Goal: Information Seeking & Learning: Learn about a topic

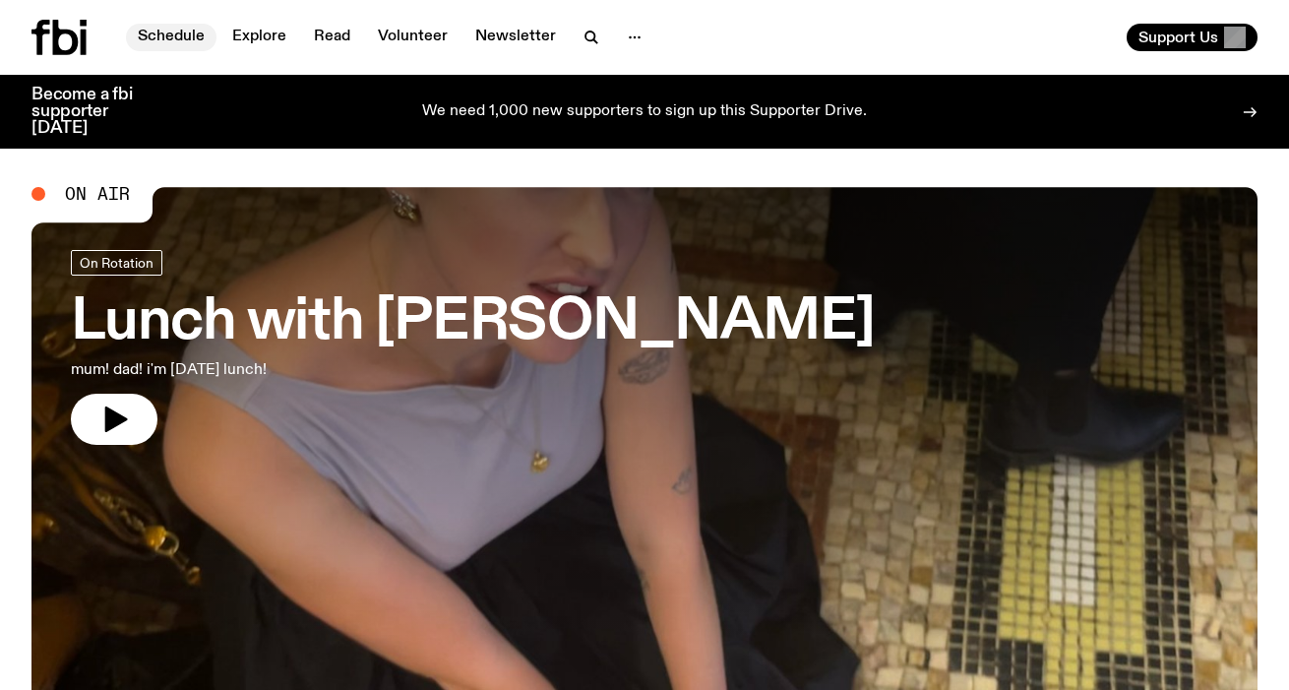
click at [161, 25] on link "Schedule" at bounding box center [171, 38] width 91 height 28
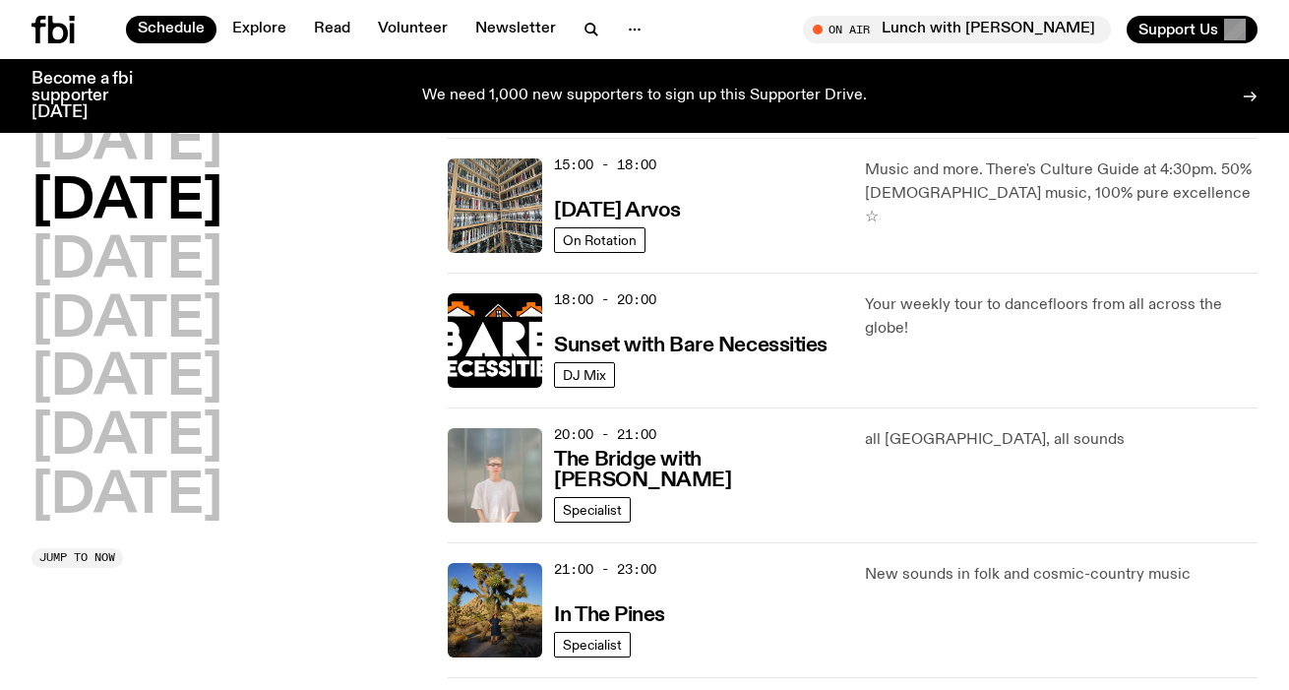
scroll to position [712, 0]
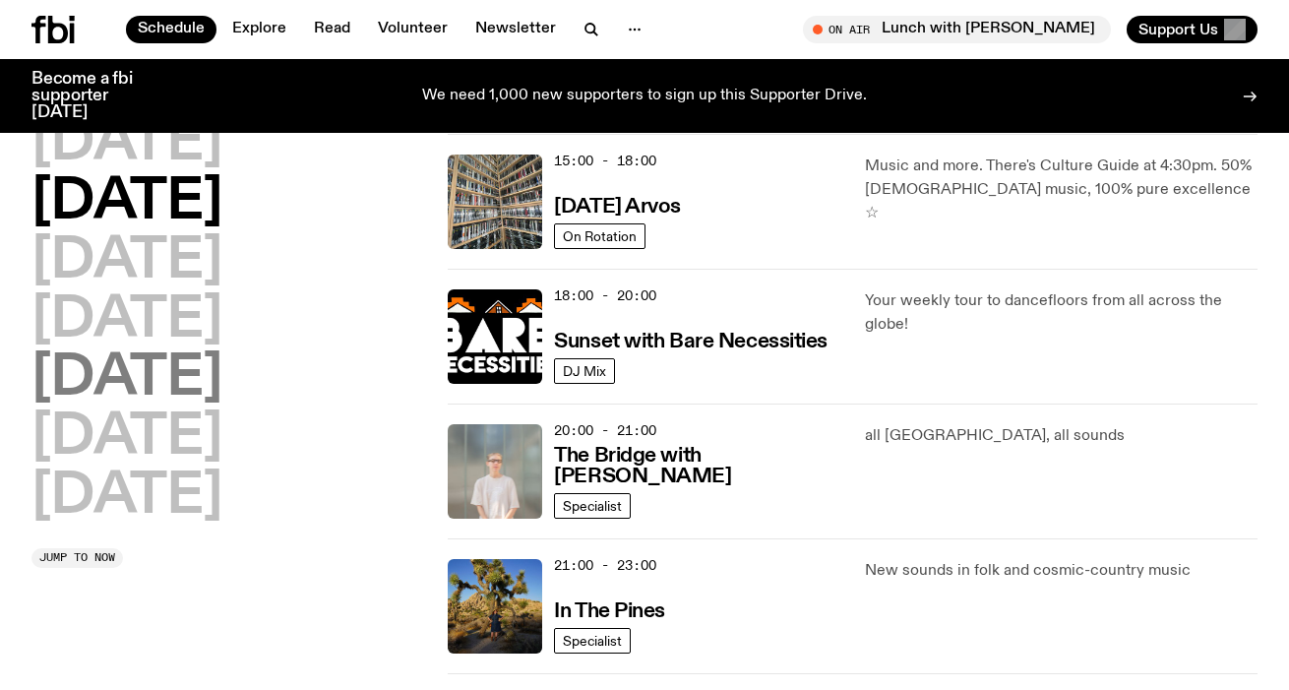
click at [146, 382] on h2 "[DATE]" at bounding box center [126, 378] width 191 height 55
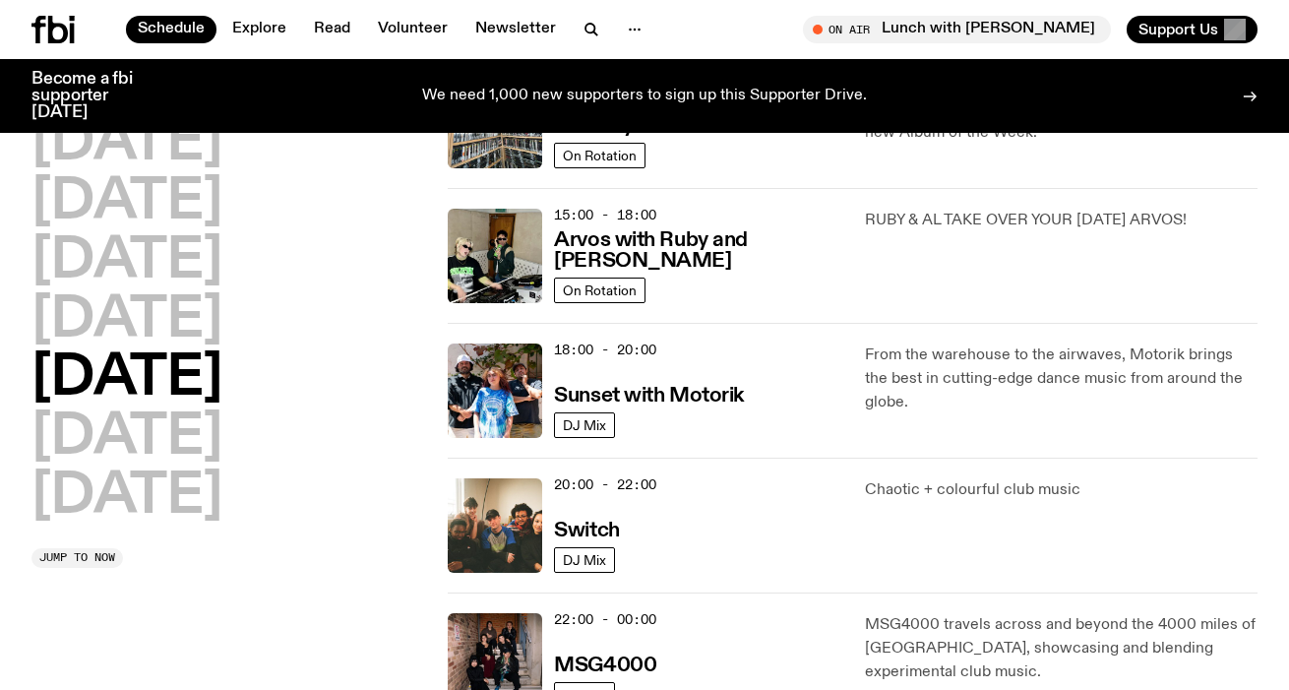
scroll to position [568, 0]
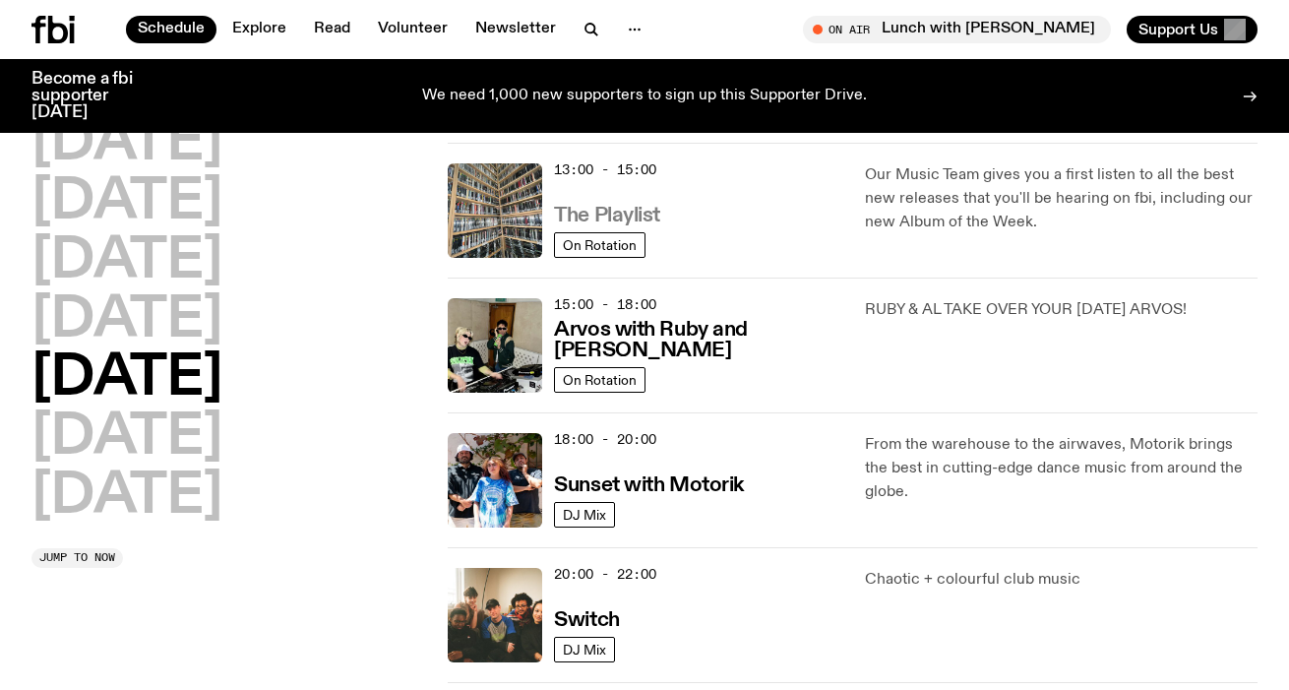
click at [597, 217] on h3 "The Playlist" at bounding box center [607, 216] width 106 height 21
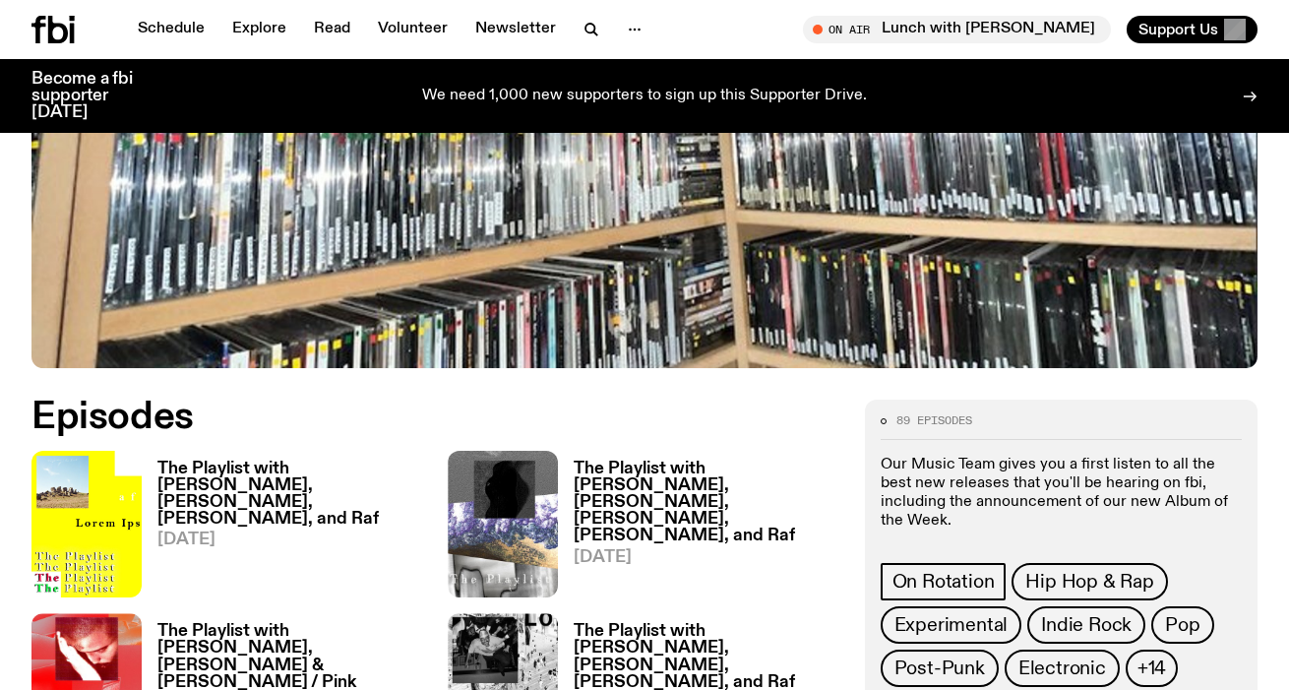
scroll to position [787, 0]
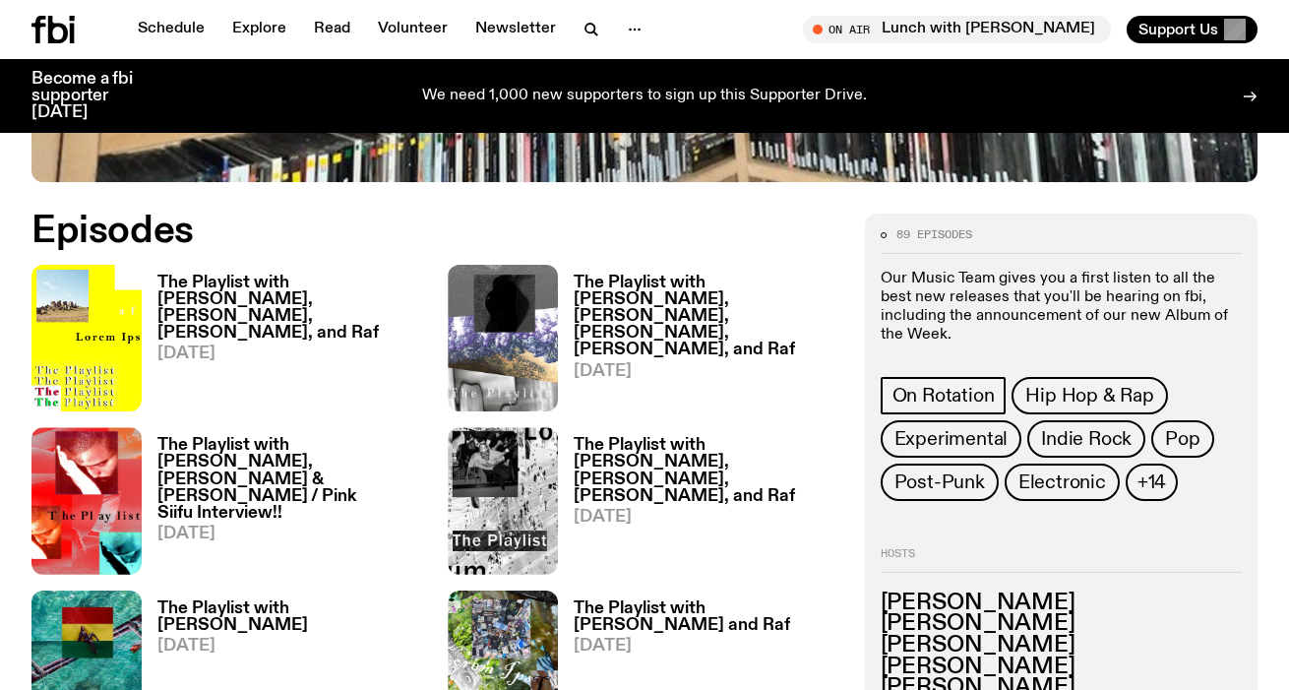
click at [268, 291] on h3 "The Playlist with [PERSON_NAME], [PERSON_NAME], [PERSON_NAME], and Raf" at bounding box center [290, 308] width 267 height 67
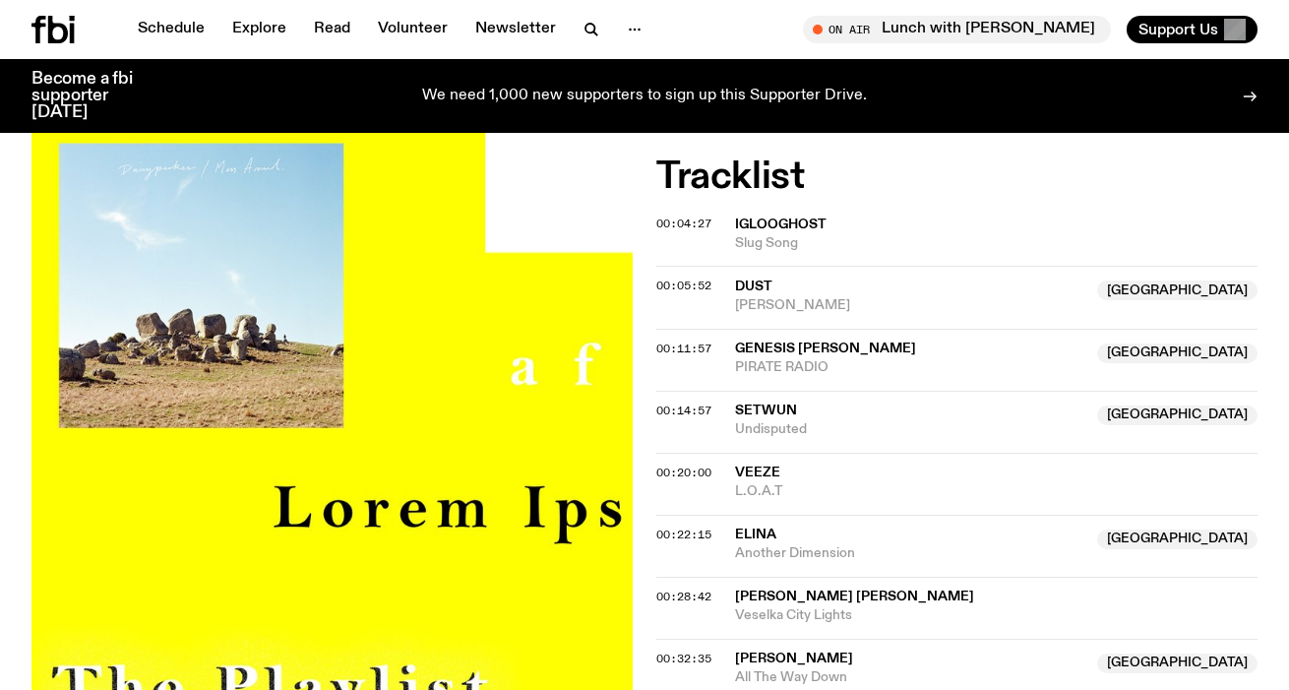
scroll to position [945, 0]
